Goal: Learn about a topic: Learn about a topic

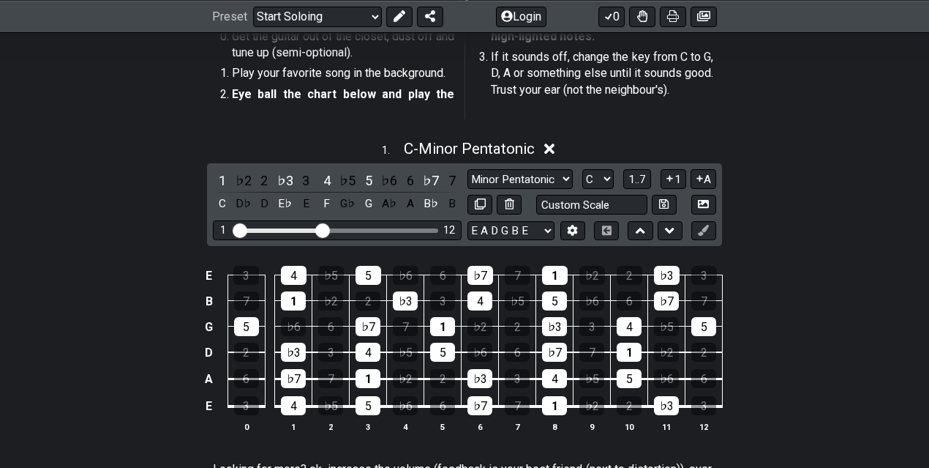
scroll to position [303, 0]
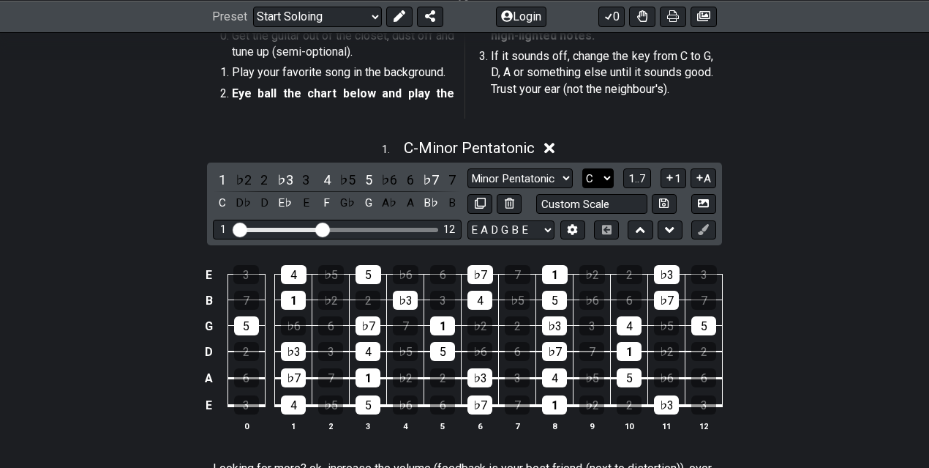
click at [604, 181] on select "A♭ A A♯ B♭ B C C♯ D♭ D D♯ E♭ E F F♯ G♭ G G♯" at bounding box center [597, 178] width 31 height 20
select select "G"
click at [582, 168] on select "A♭ A A♯ B♭ B C C♯ D♭ D D♯ E♭ E F F♯ G♭ G G♯" at bounding box center [597, 178] width 31 height 20
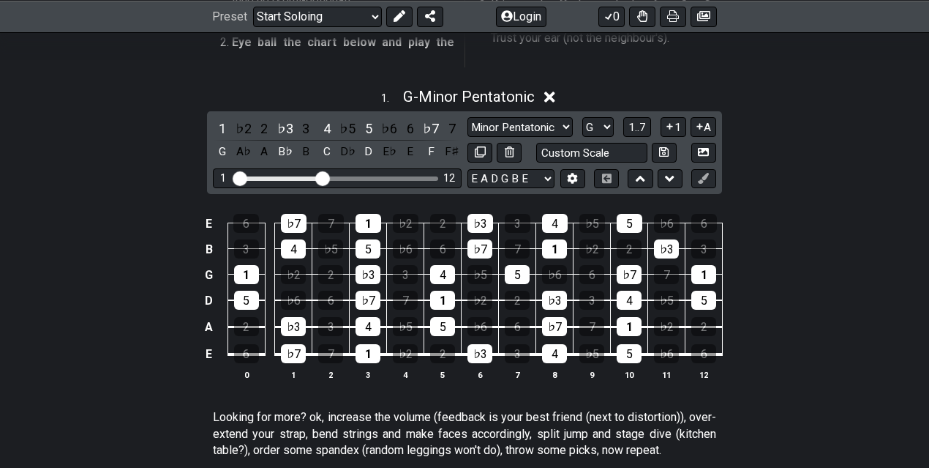
scroll to position [359, 0]
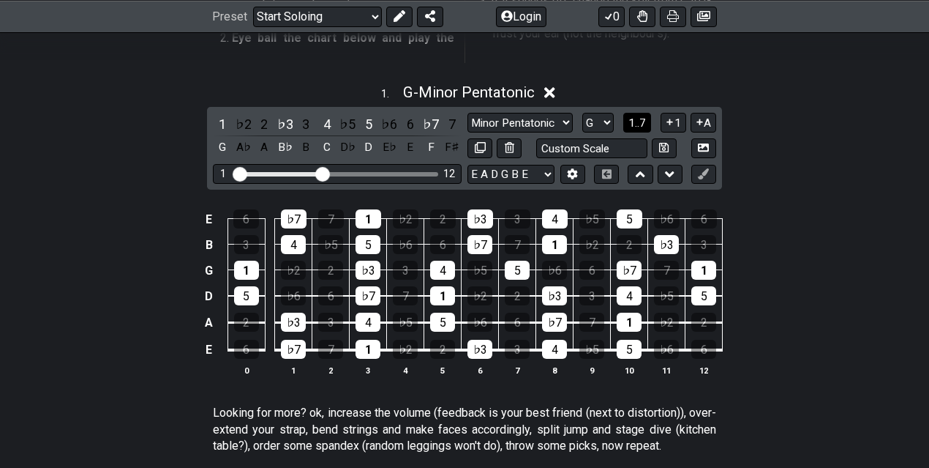
click at [645, 123] on span "1..7" at bounding box center [638, 122] width 18 height 13
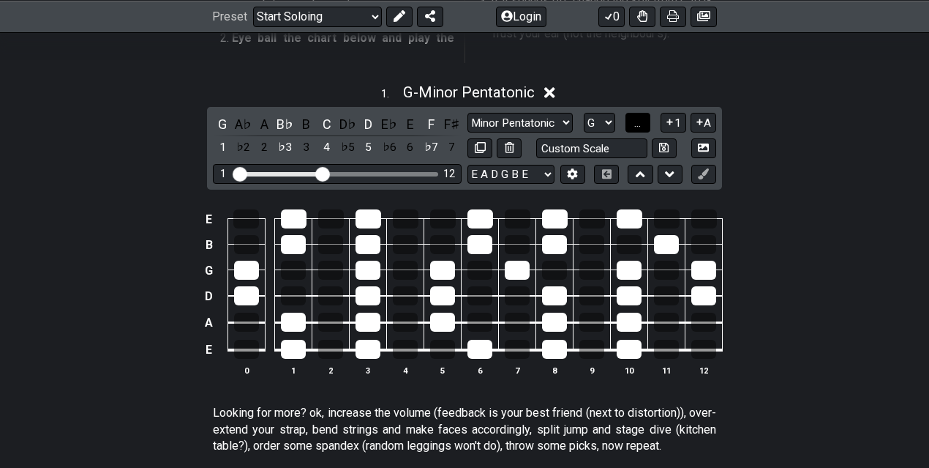
click at [644, 124] on button "..." at bounding box center [638, 123] width 25 height 20
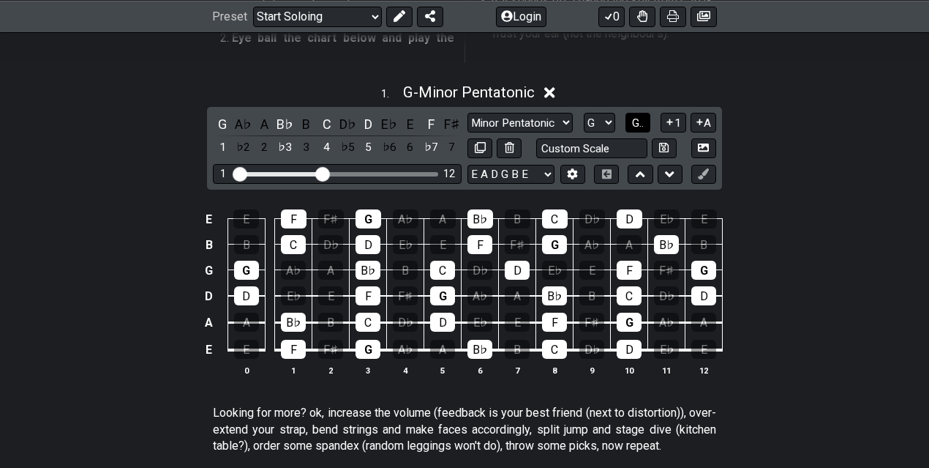
click at [644, 124] on span "G.." at bounding box center [638, 122] width 12 height 13
click at [644, 124] on span "1..7" at bounding box center [638, 122] width 18 height 13
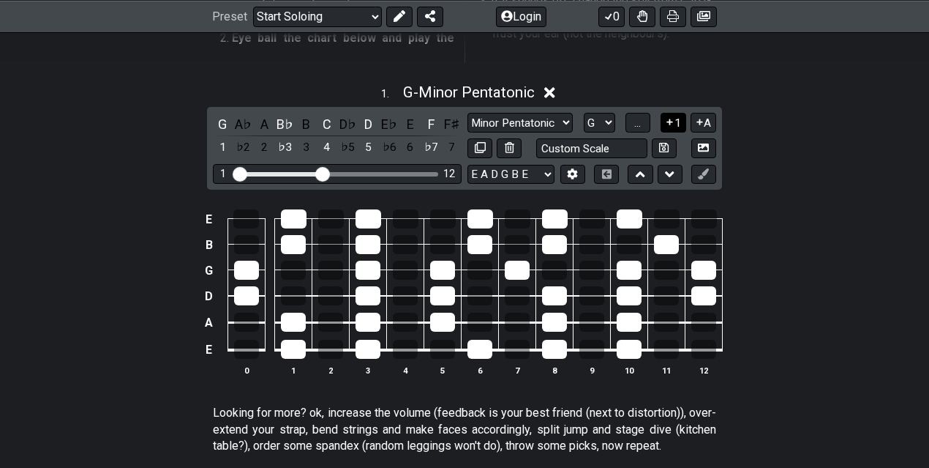
click at [677, 124] on button "1" at bounding box center [673, 123] width 25 height 20
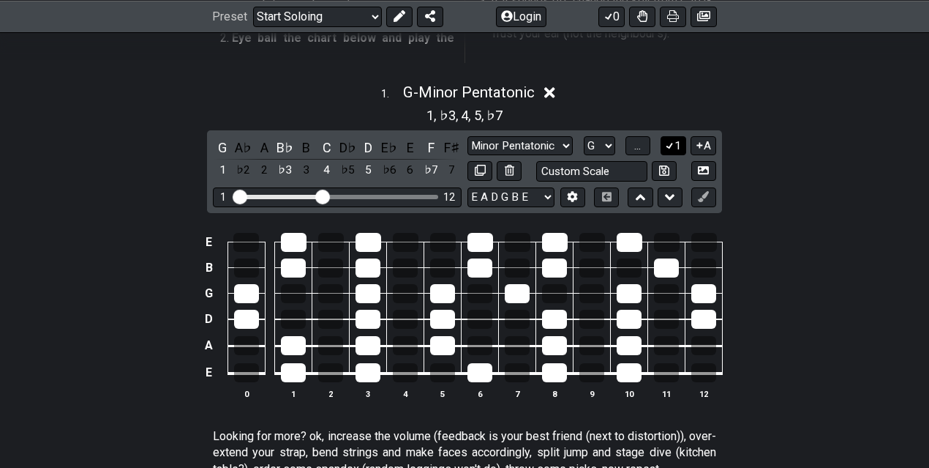
click at [675, 148] on button "1" at bounding box center [673, 146] width 25 height 20
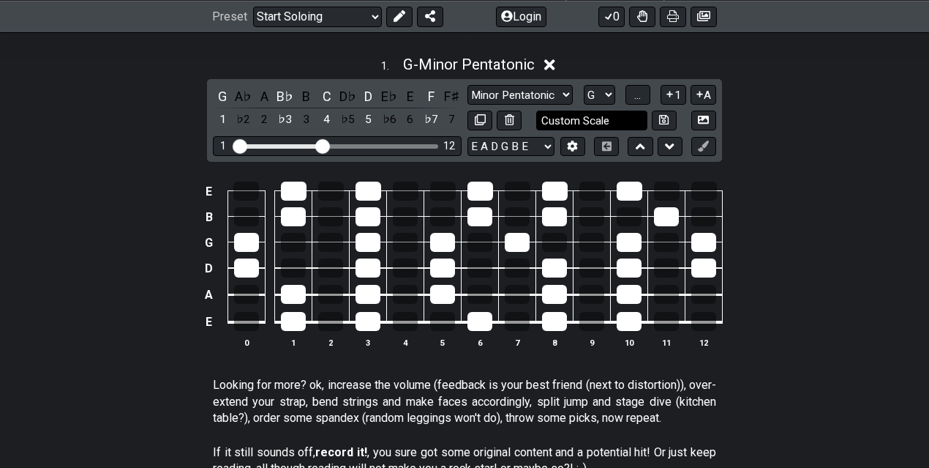
scroll to position [378, 0]
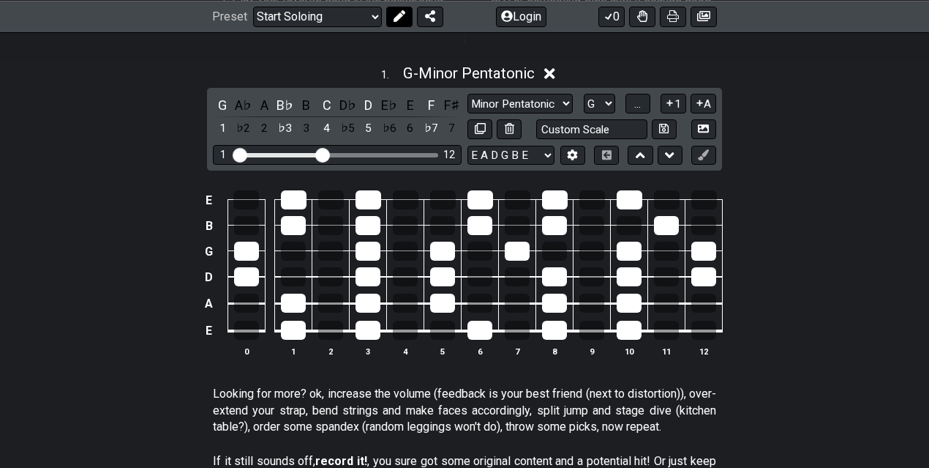
click at [402, 18] on icon at bounding box center [400, 16] width 12 height 12
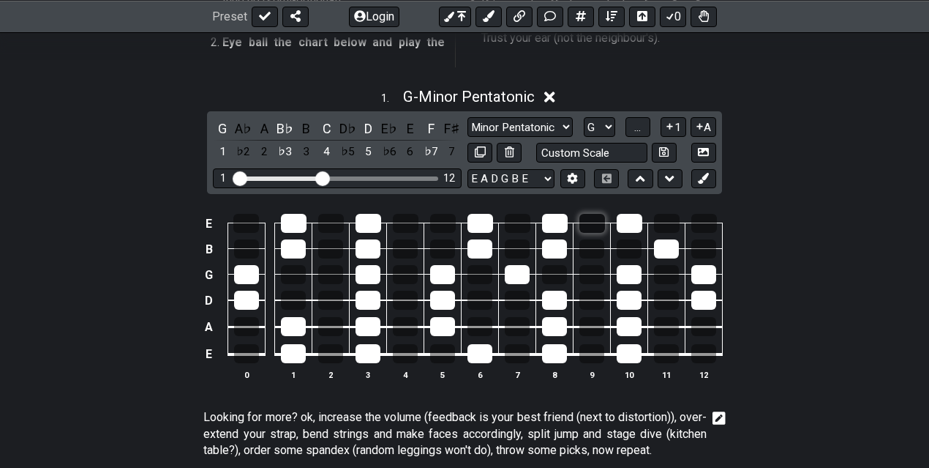
scroll to position [350, 0]
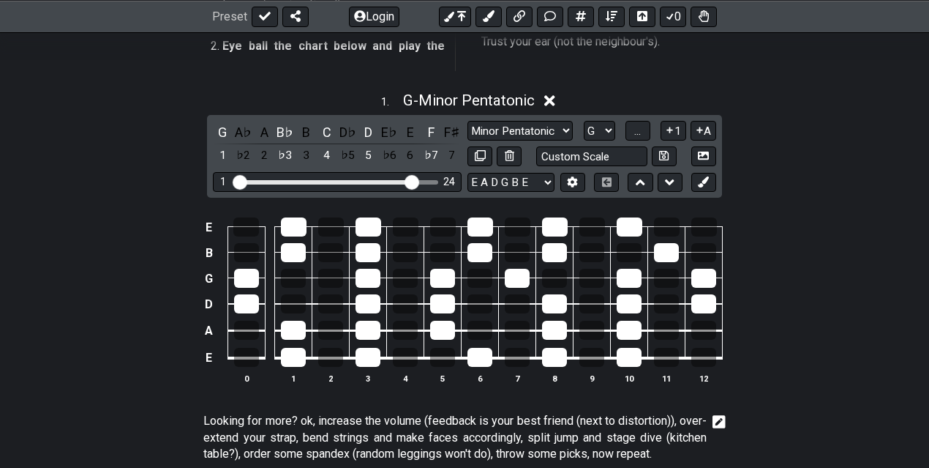
drag, startPoint x: 325, startPoint y: 182, endPoint x: 414, endPoint y: 179, distance: 89.3
click at [414, 181] on input "Visible fret range" at bounding box center [337, 181] width 208 height 0
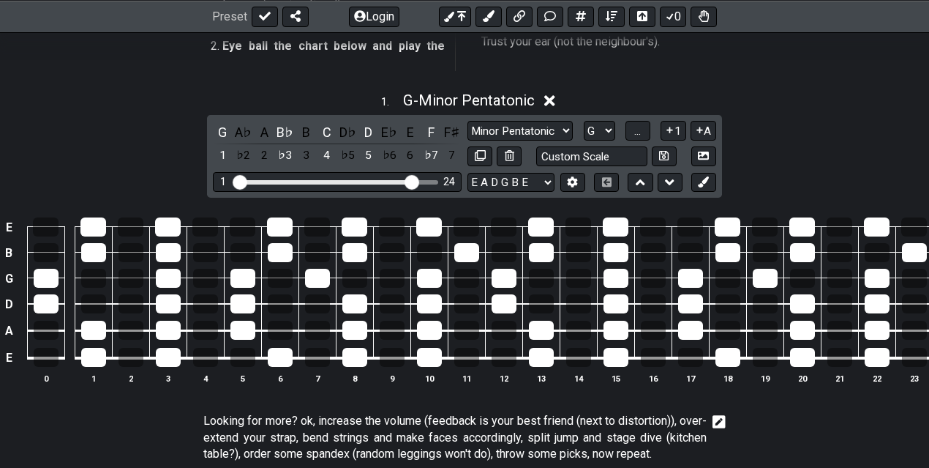
click at [623, 127] on div "Minor Pentatonic Root Minor Pentatonic Major Pentatonic Minor Blues Major Blues…" at bounding box center [592, 131] width 249 height 20
click at [634, 127] on span "..." at bounding box center [637, 130] width 7 height 13
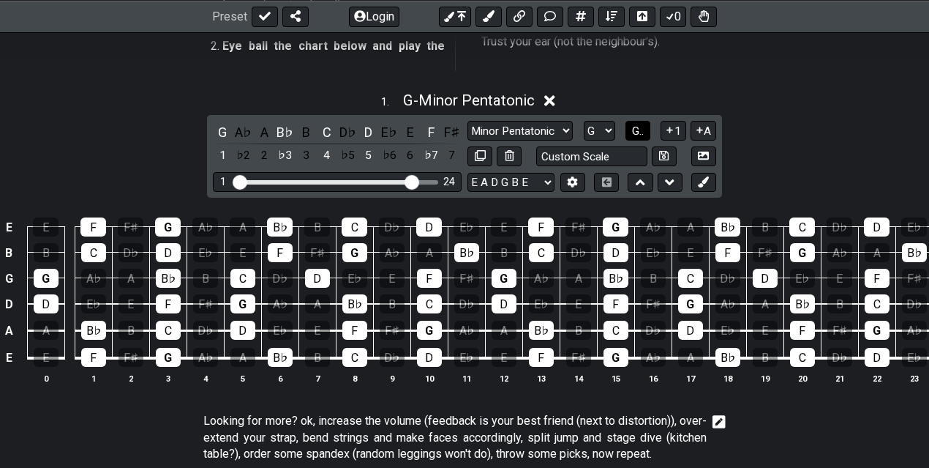
click at [634, 127] on span "G.." at bounding box center [638, 130] width 12 height 13
click at [634, 127] on span "1..7" at bounding box center [638, 130] width 18 height 13
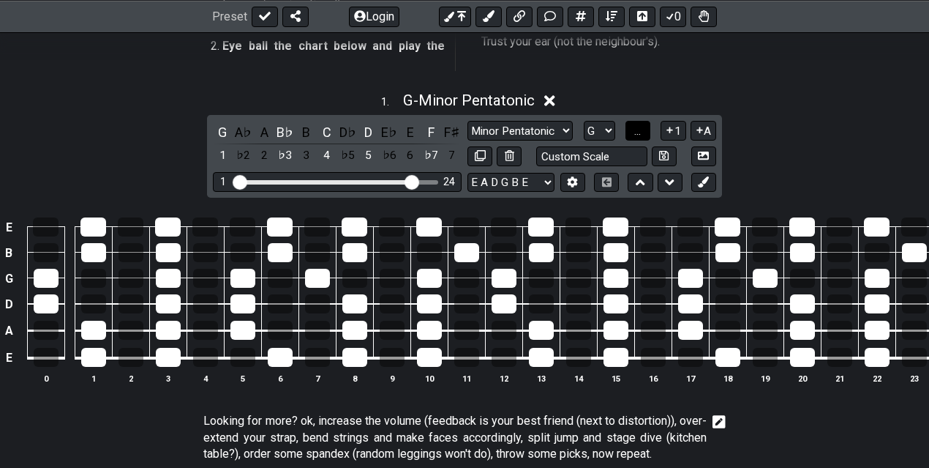
click at [634, 127] on span "..." at bounding box center [637, 130] width 7 height 13
